Goal: Information Seeking & Learning: Find specific fact

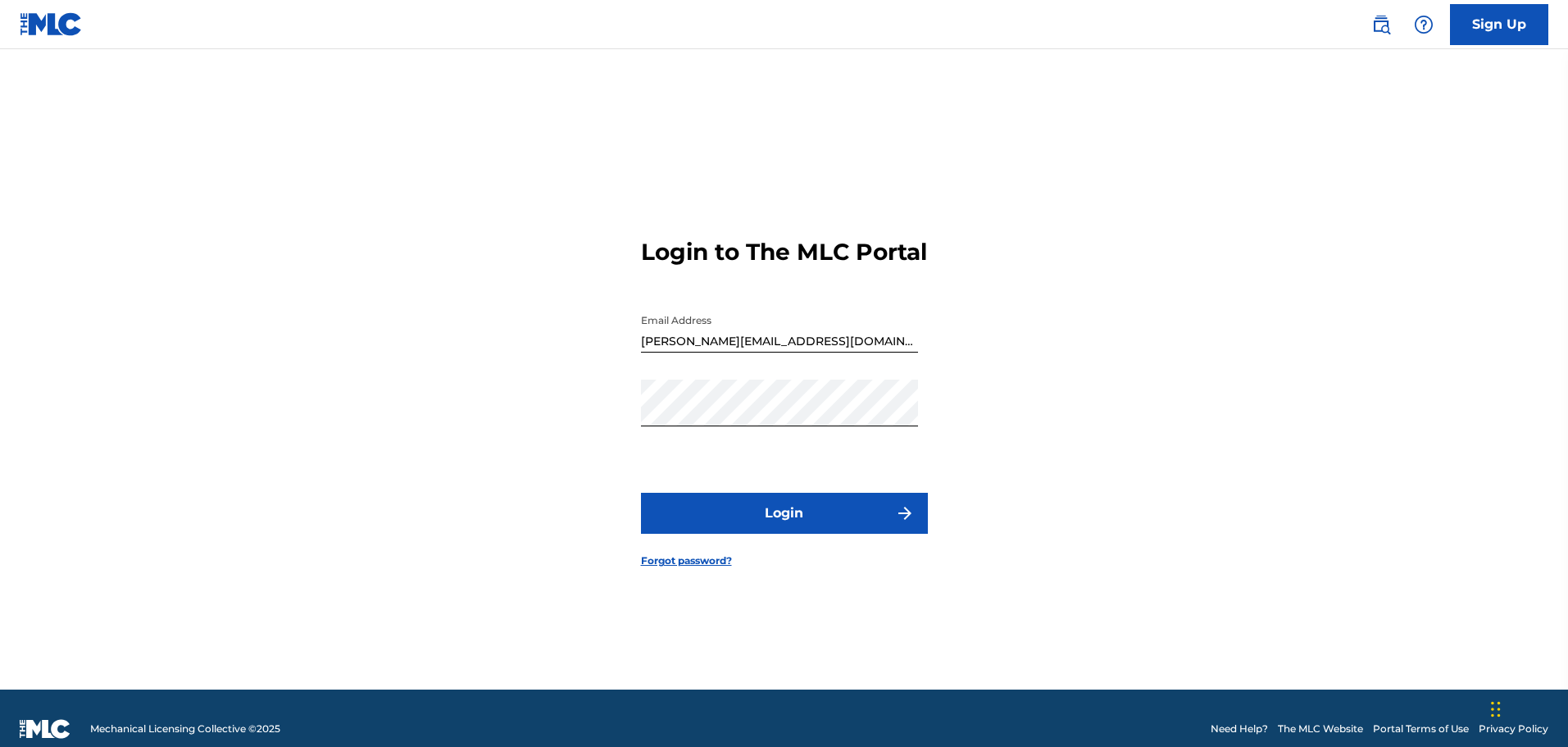
drag, startPoint x: 782, startPoint y: 502, endPoint x: 791, endPoint y: 516, distance: 16.6
click at [784, 502] on form "Login to The MLC Portal Email Address [PERSON_NAME][EMAIL_ADDRESS][DOMAIN_NAME]…" at bounding box center [784, 390] width 287 height 600
click at [792, 518] on button "Login" at bounding box center [784, 513] width 287 height 41
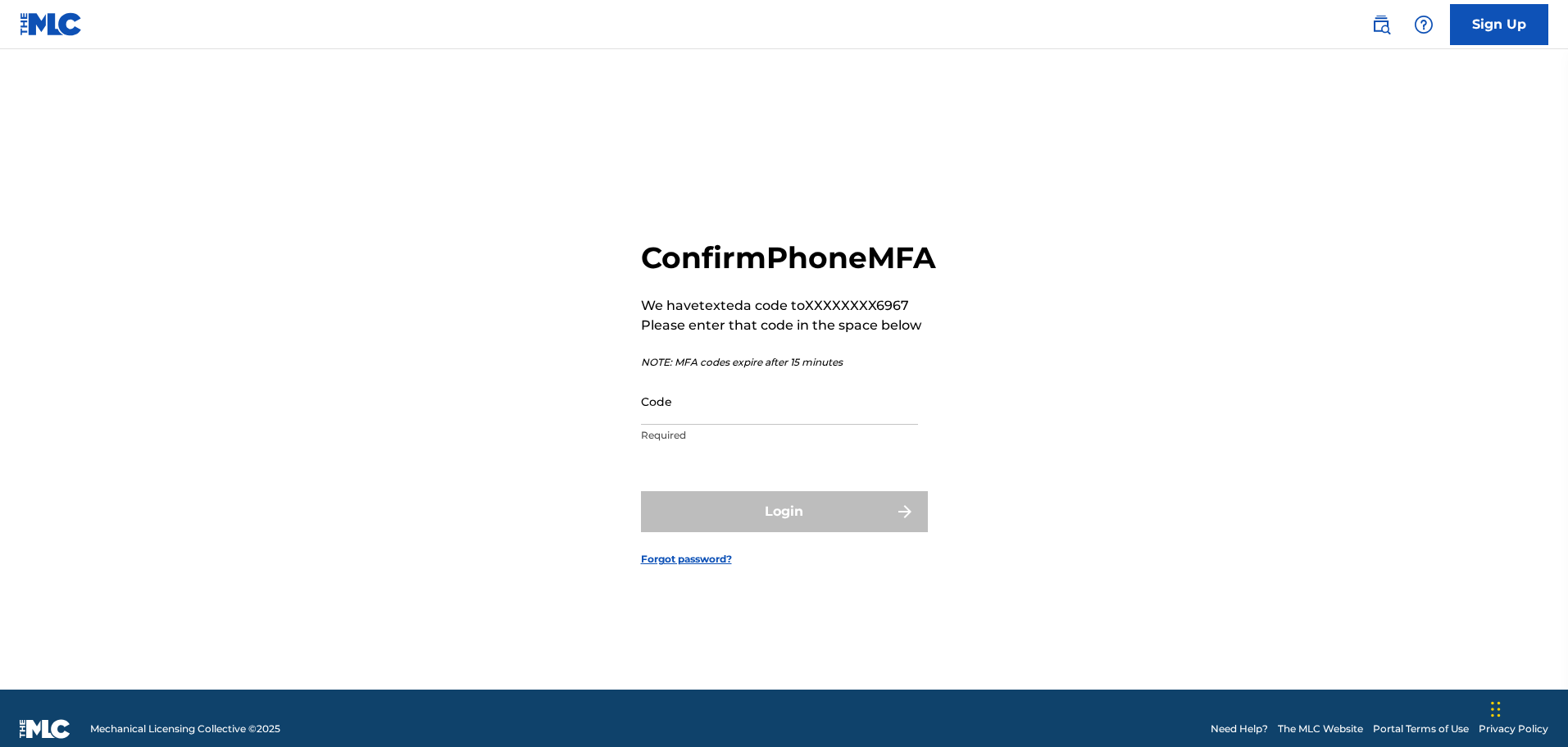
click at [1365, 19] on link at bounding box center [1381, 24] width 32 height 33
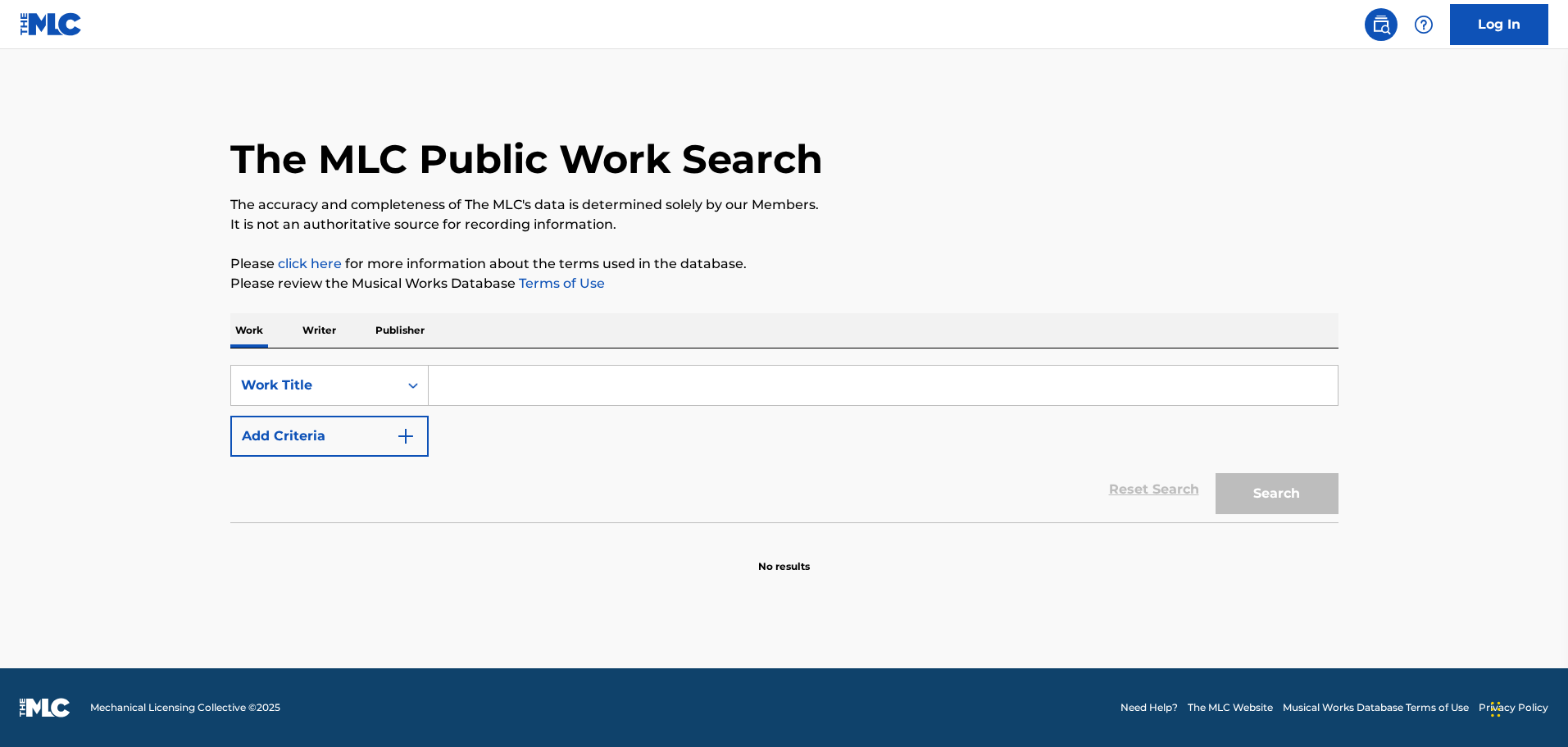
click at [326, 331] on p "Writer" at bounding box center [320, 331] width 43 height 34
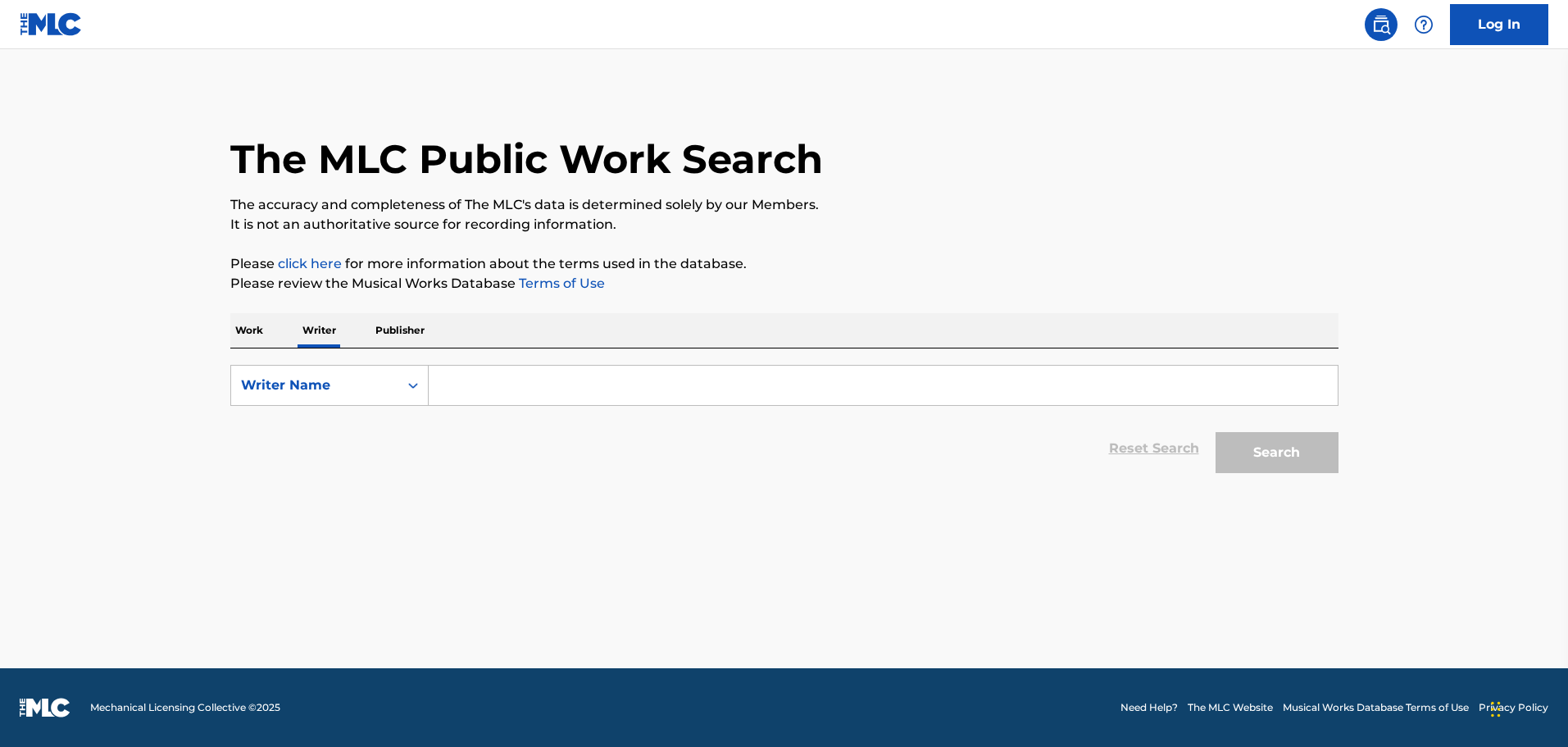
paste input "SHOF MUSIC PUBLISHING"
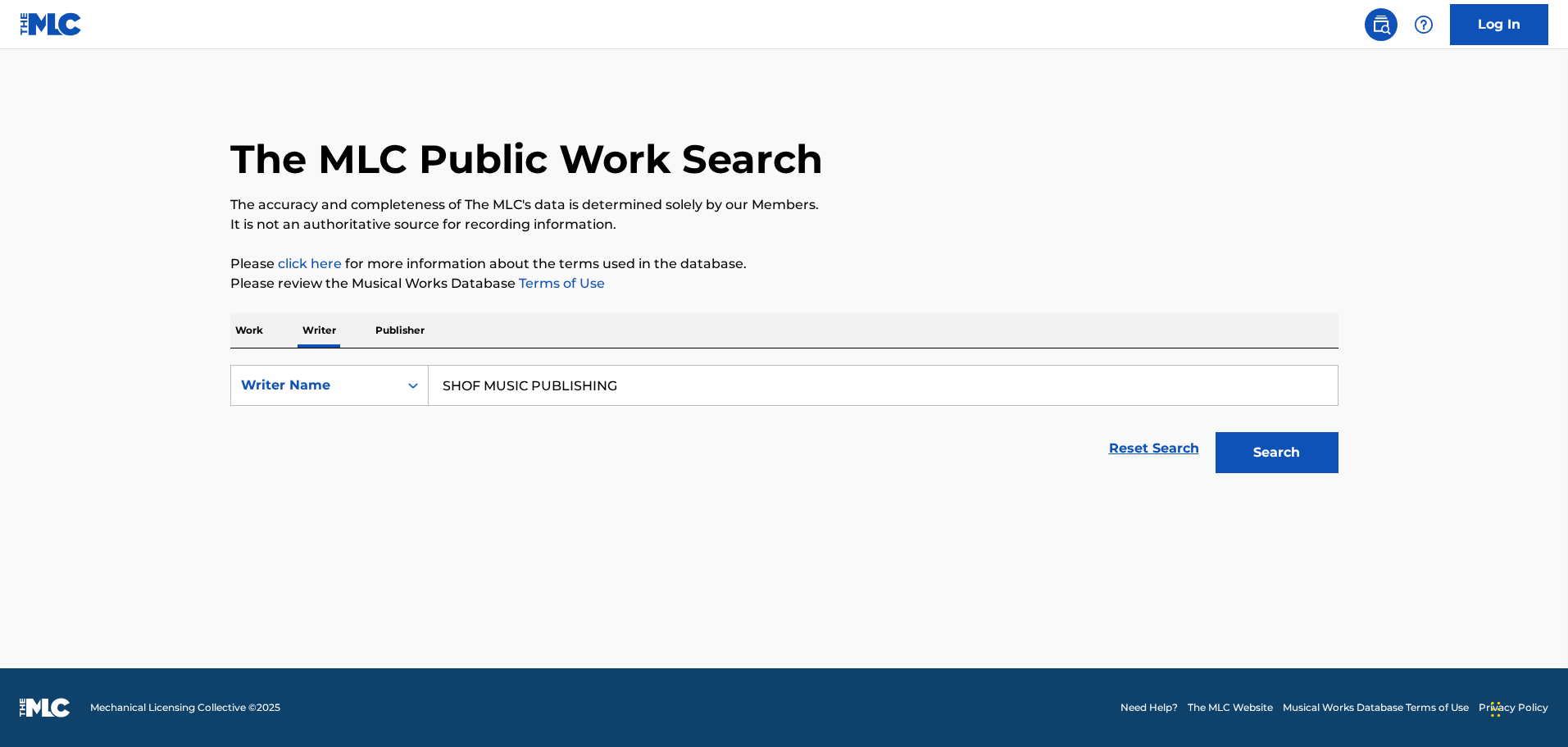
type input "SHOF MUSIC PUBLISHING"
drag, startPoint x: 375, startPoint y: 332, endPoint x: 472, endPoint y: 345, distance: 97.9
click at [376, 332] on p "Publisher" at bounding box center [399, 331] width 59 height 34
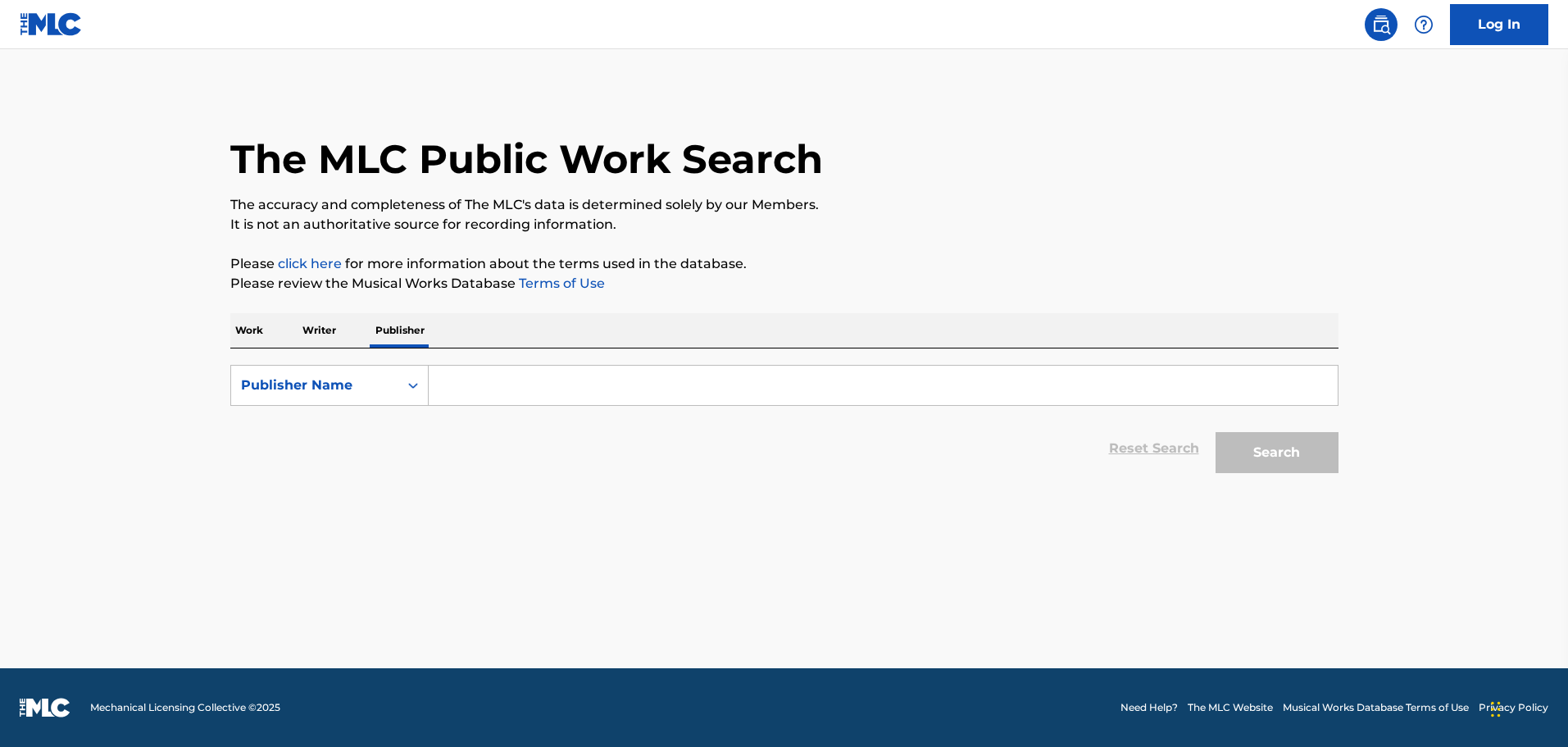
paste input "SHOF MUSIC PUBLISHING"
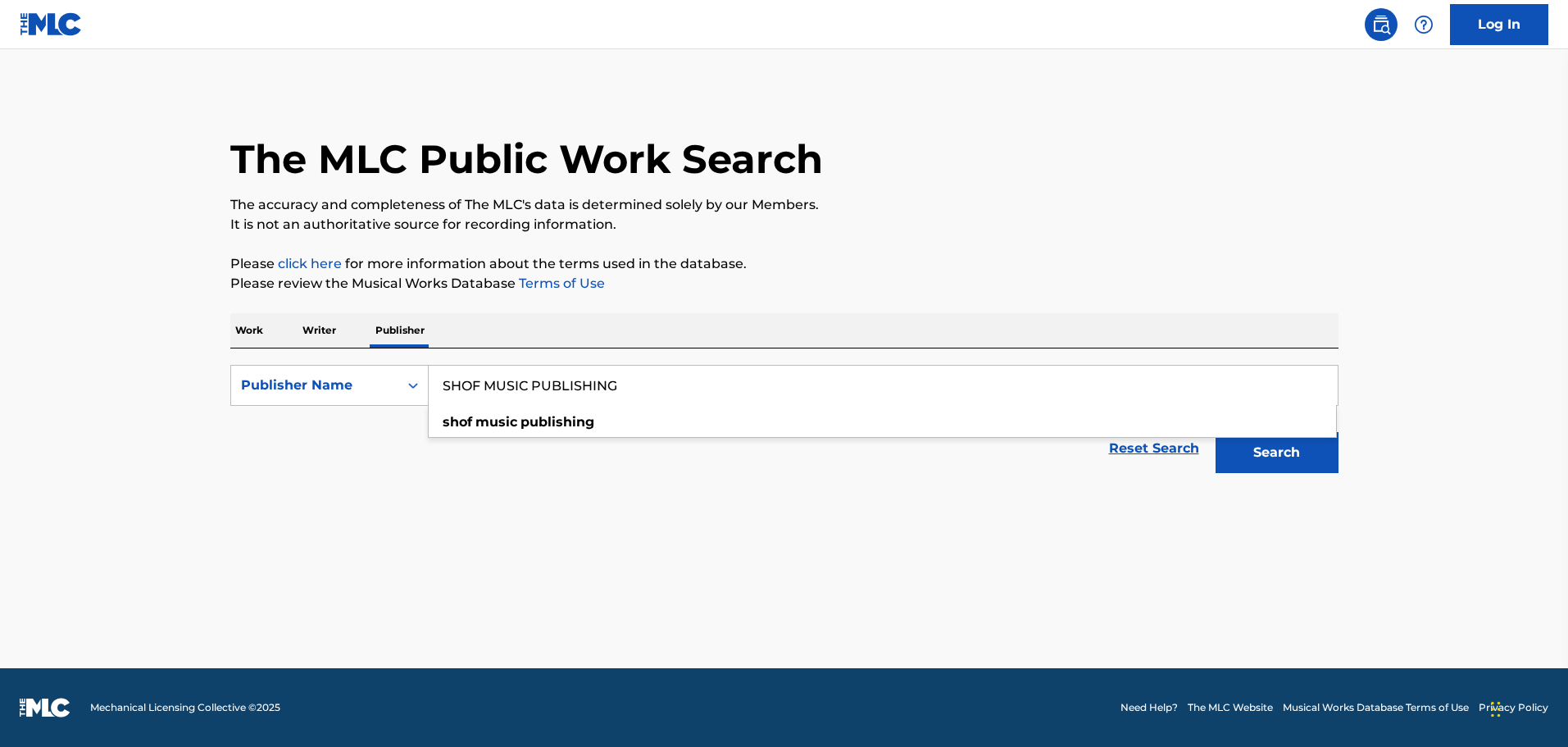
type input "SHOF MUSIC PUBLISHING"
drag, startPoint x: 1287, startPoint y: 452, endPoint x: 1223, endPoint y: 441, distance: 64.9
click at [1223, 441] on button "Search" at bounding box center [1276, 452] width 123 height 41
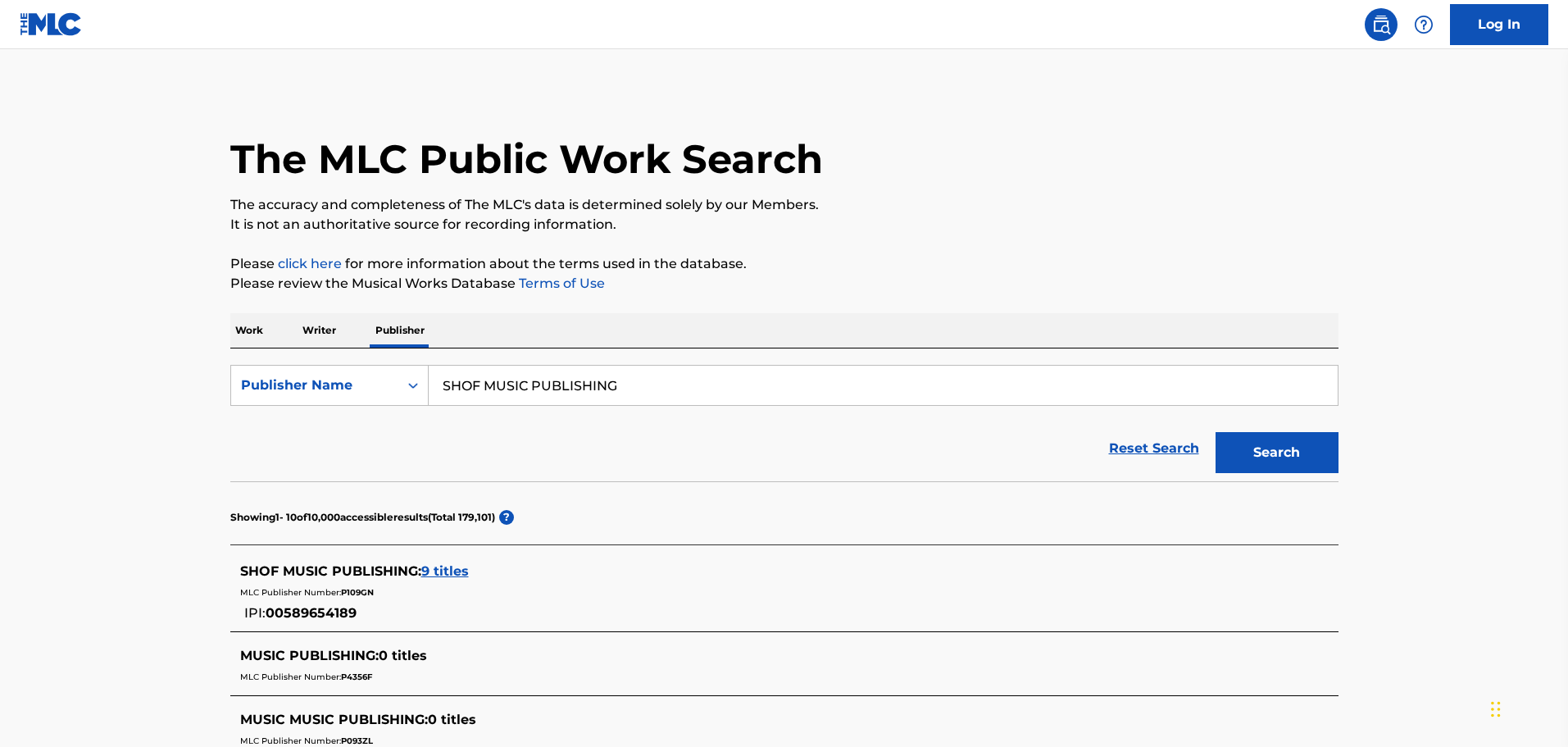
click at [441, 573] on span "9 titles" at bounding box center [445, 571] width 48 height 15
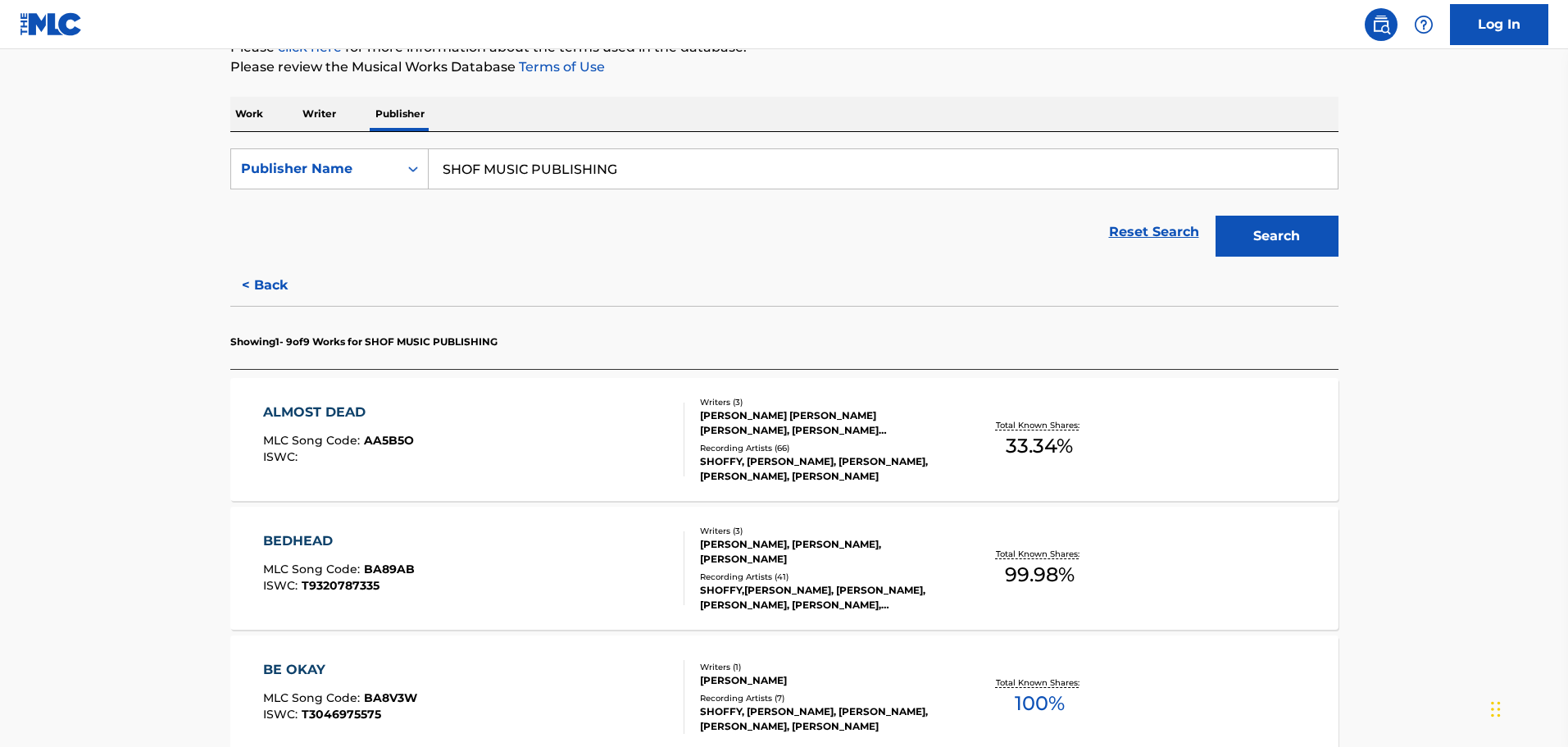
scroll to position [246, 0]
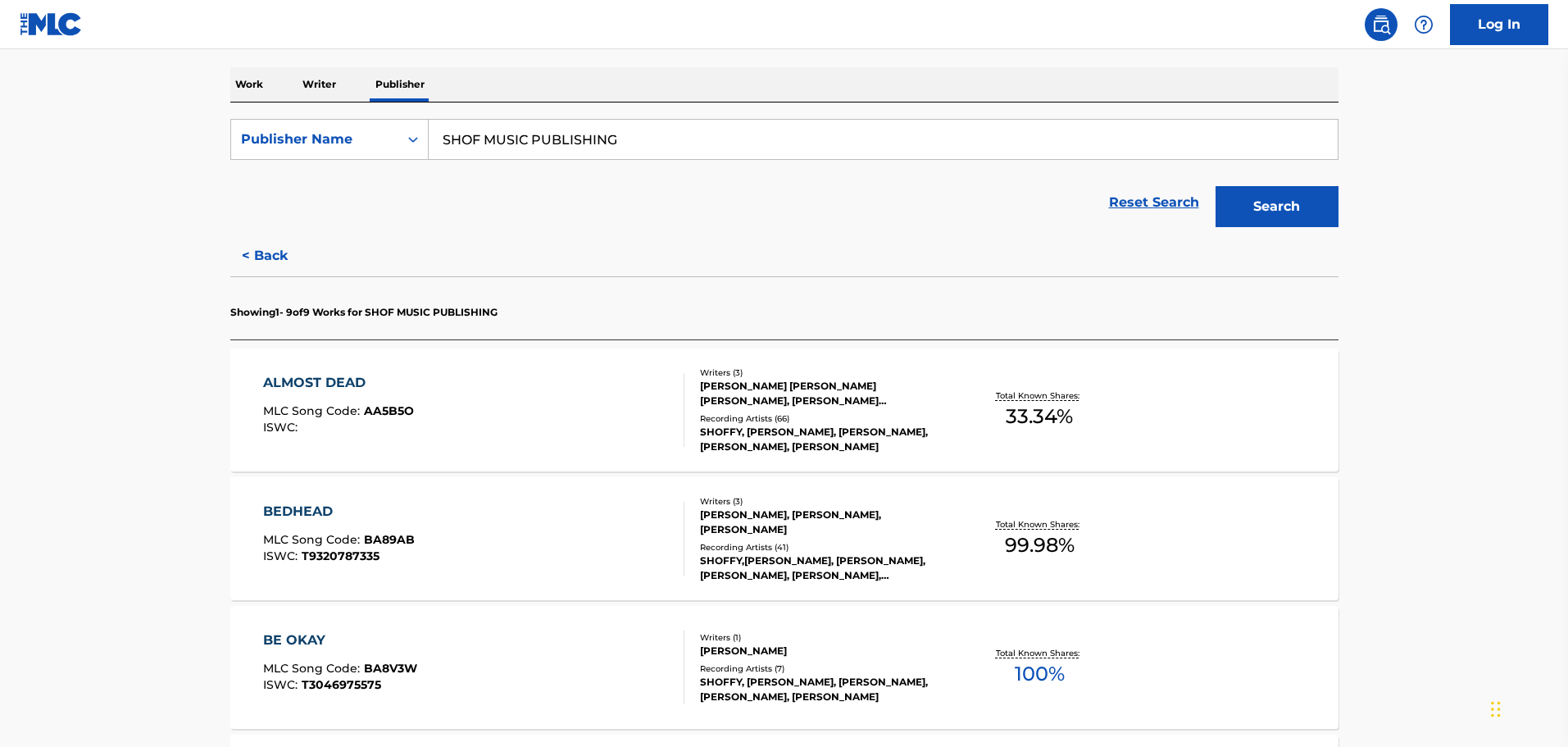
click at [841, 457] on div "ALMOST DEAD MLC Song Code : AA5B5O ISWC : Writers ( 3 ) [PERSON_NAME] [PERSON_N…" at bounding box center [784, 410] width 1108 height 123
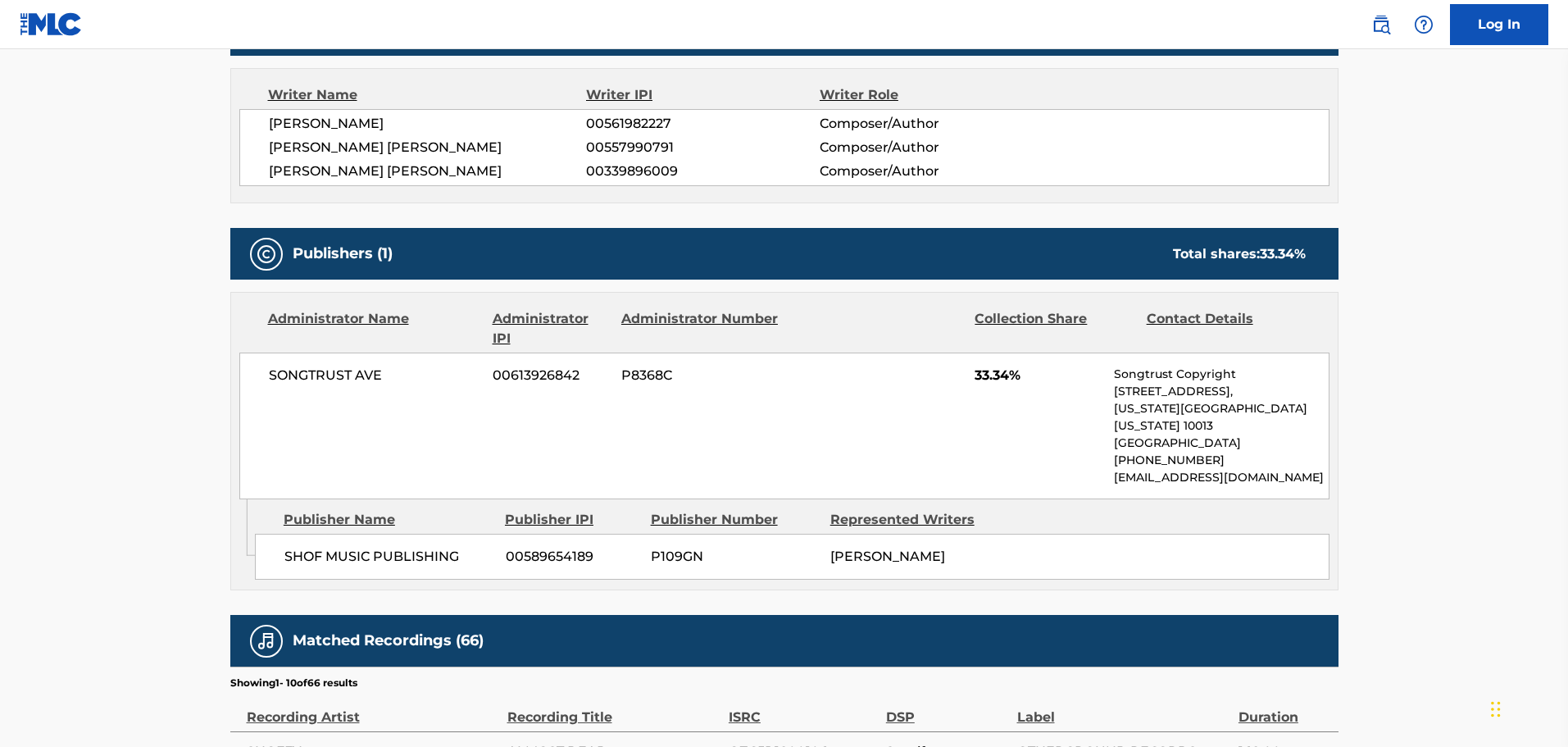
scroll to position [574, 0]
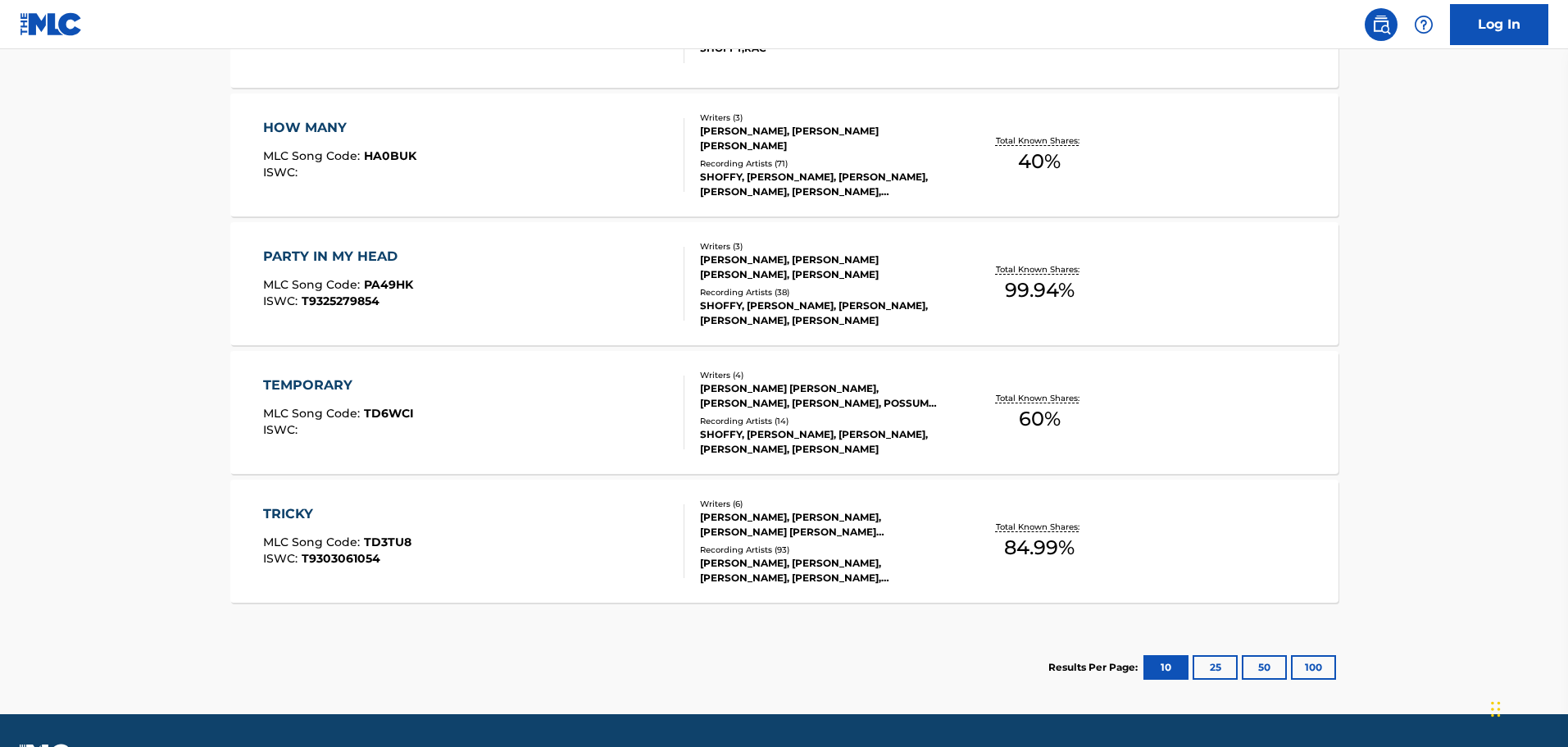
scroll to position [1148, 0]
